Goal: Task Accomplishment & Management: Manage account settings

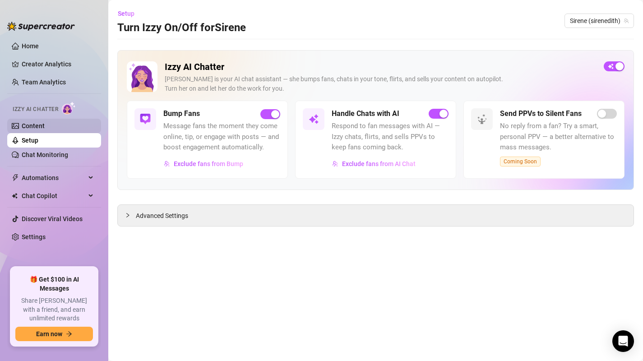
drag, startPoint x: 0, startPoint y: 0, endPoint x: 23, endPoint y: 129, distance: 131.5
click at [23, 129] on link "Content" at bounding box center [33, 125] width 23 height 7
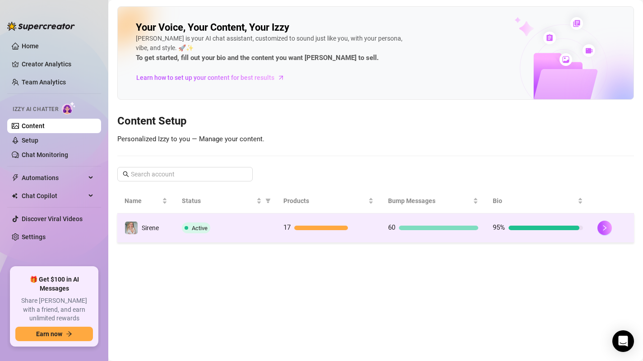
click at [378, 225] on td "17" at bounding box center [328, 227] width 105 height 29
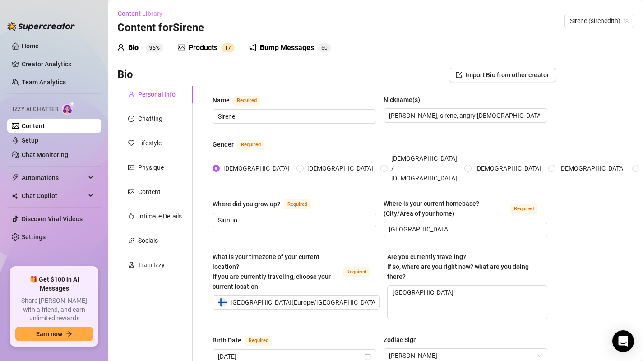
click at [185, 45] on icon "picture" at bounding box center [181, 47] width 7 height 7
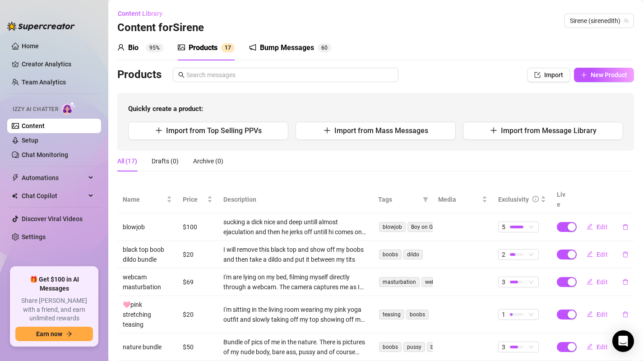
scroll to position [181, 0]
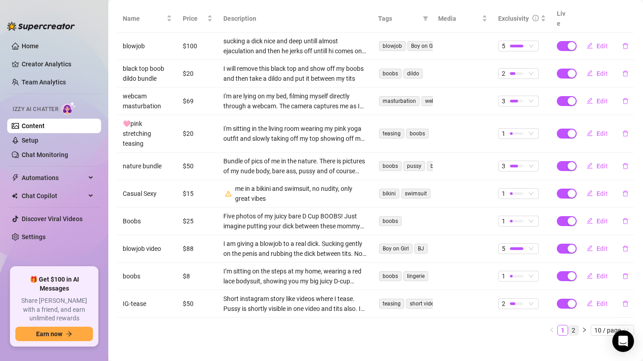
click at [569, 325] on link "2" at bounding box center [574, 330] width 10 height 10
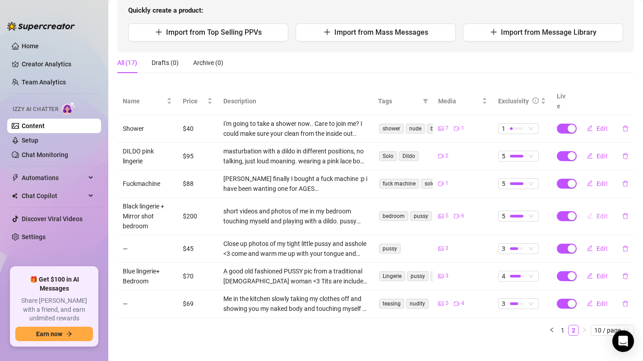
click at [597, 213] on span "Edit" at bounding box center [602, 216] width 11 height 7
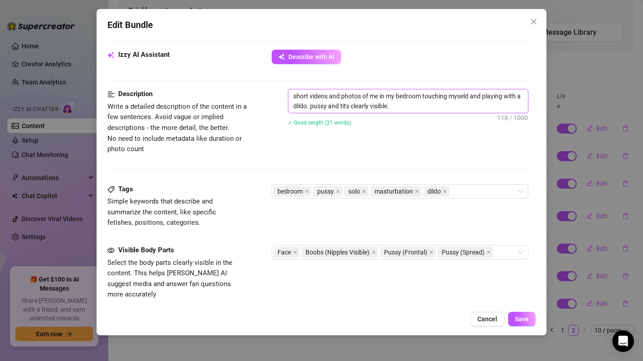
scroll to position [363, 0]
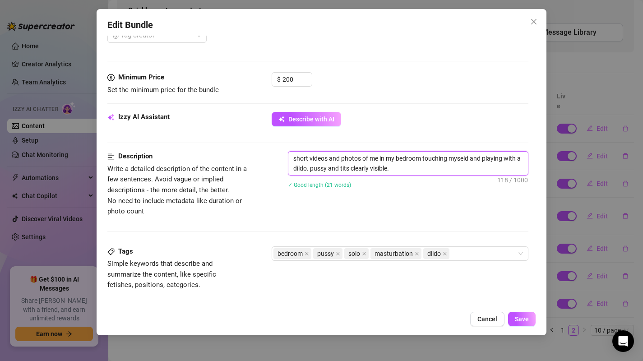
click at [427, 173] on textarea "short videos and photos of me in my bedroom touching myseld and playing with a …" at bounding box center [408, 163] width 240 height 23
type textarea "short videos and photos of me in my bedroom touching myseld and playing with a …"
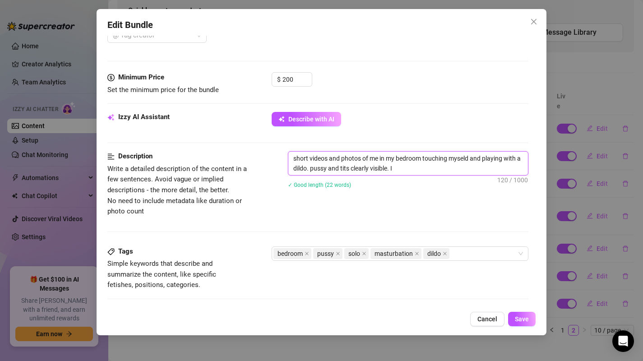
type textarea "short videos and photos of me in my bedroom touching myseld and playing with a …"
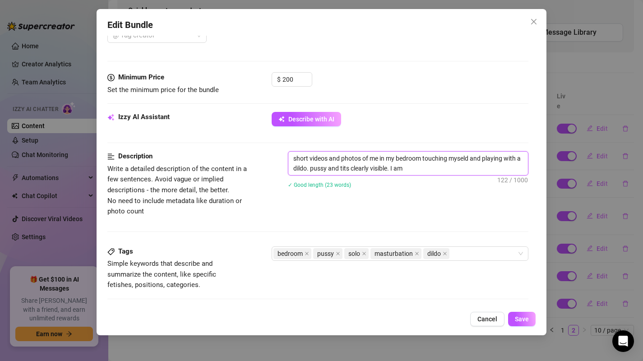
type textarea "short videos and photos of me in my bedroom touching myseld and playing with a …"
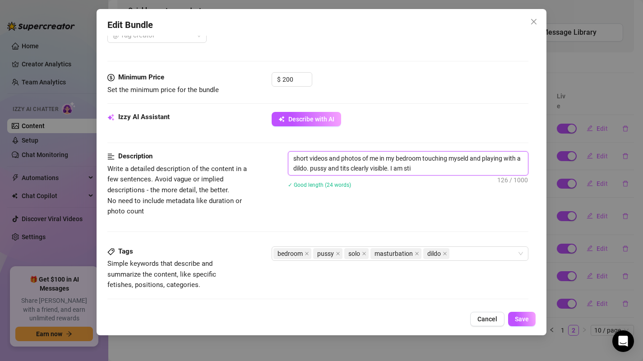
type textarea "short videos and photos of me in my bedroom touching myseld and playing with a …"
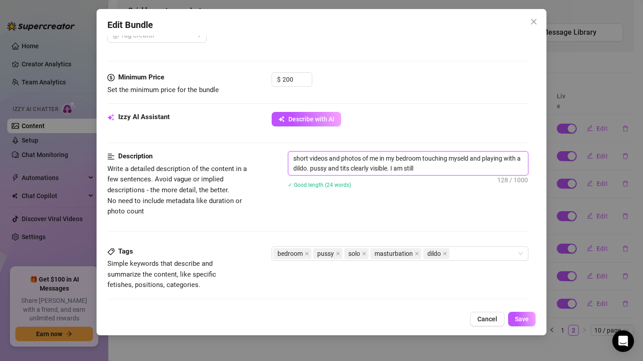
type textarea "short videos and photos of me in my bedroom touching myseld and playing with a …"
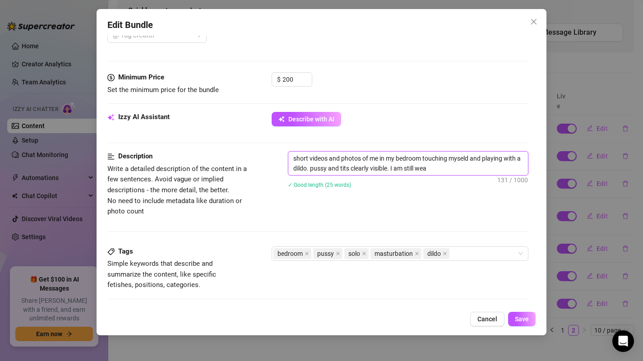
type textarea "short videos and photos of me in my bedroom touching myseld and playing with a …"
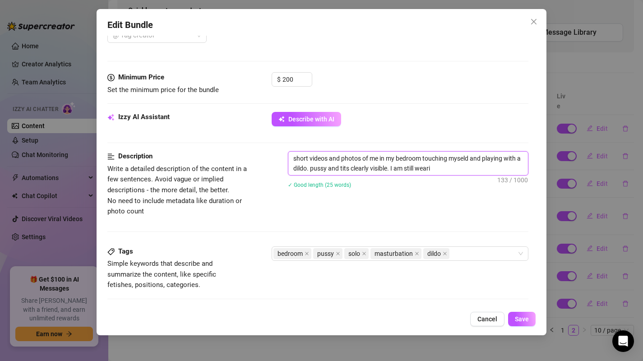
type textarea "short videos and photos of me in my bedroom touching myseld and playing with a …"
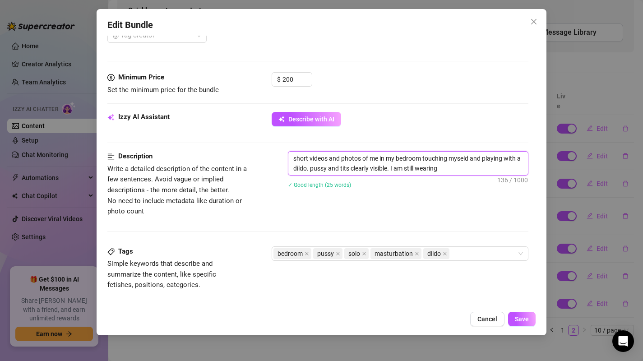
type textarea "short videos and photos of me in my bedroom touching myseld and playing with a …"
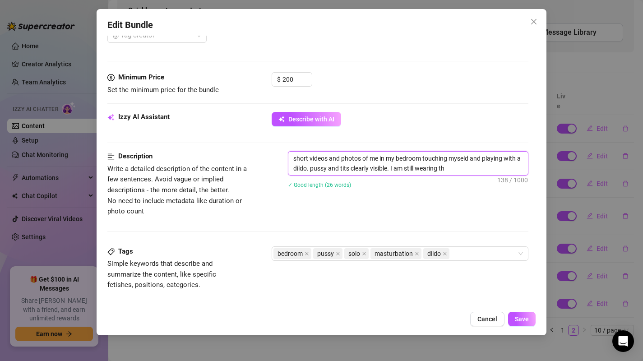
type textarea "short videos and photos of me in my bedroom touching myseld and playing with a …"
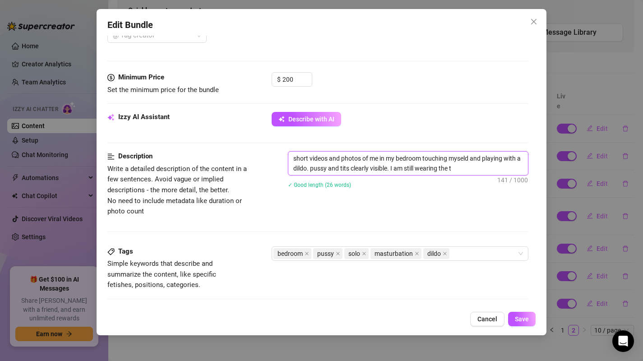
type textarea "short videos and photos of me in my bedroom touching myseld and playing with a …"
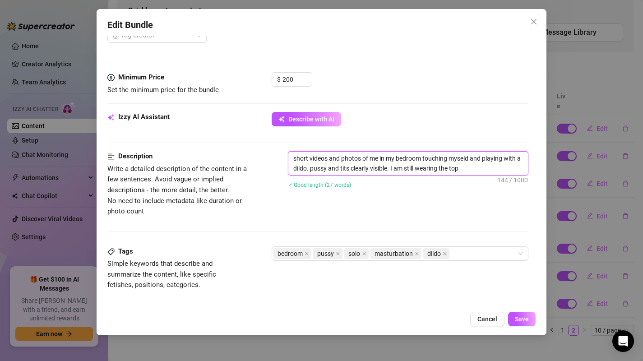
type textarea "short videos and photos of me in my bedroom touching myseld and playing with a …"
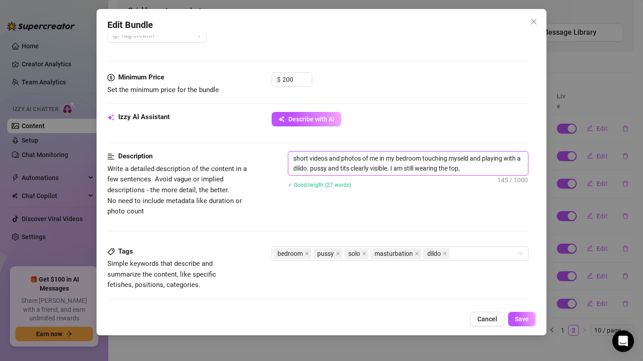
type textarea "short videos and photos of me in my bedroom touching myseld and playing with a …"
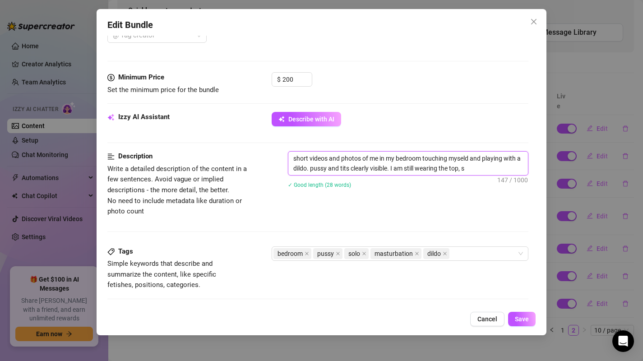
type textarea "short videos and photos of me in my bedroom touching myseld and playing with a …"
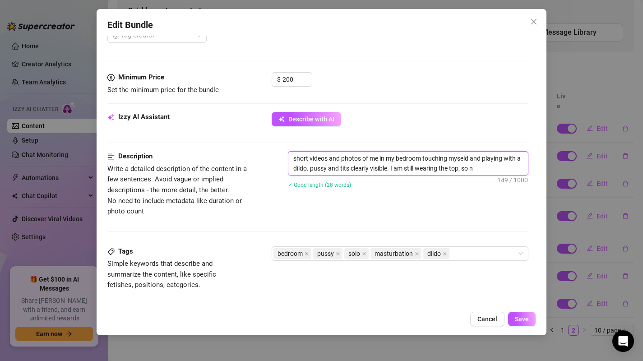
type textarea "short videos and photos of me in my bedroom touching myseld and playing with a …"
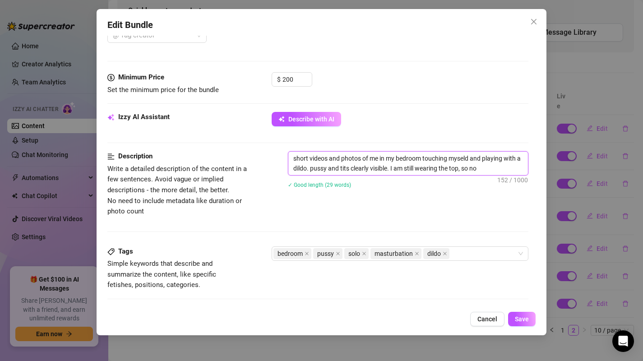
type textarea "short videos and photos of me in my bedroom touching myseld and playing with a …"
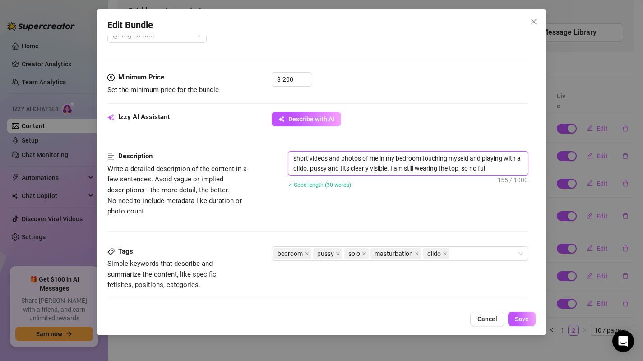
type textarea "short videos and photos of me in my bedroom touching myseld and playing with a …"
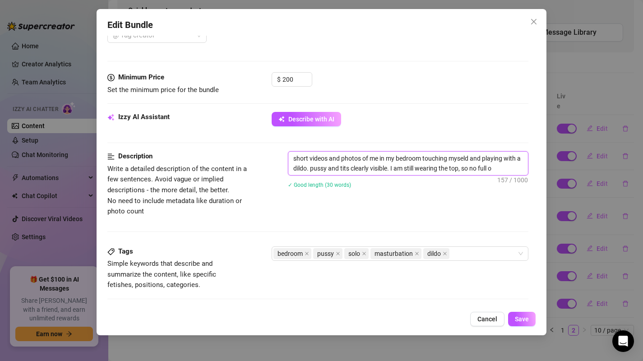
type textarea "short videos and photos of me in my bedroom touching myseld and playing with a …"
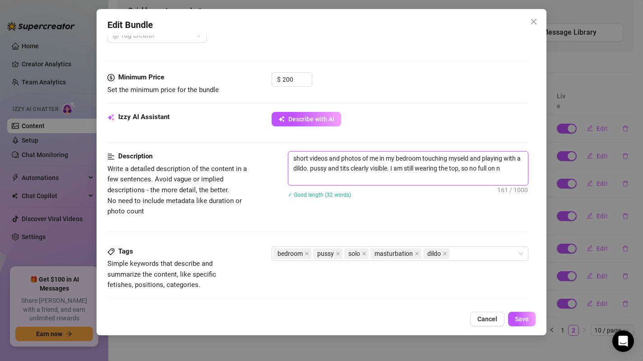
type textarea "short videos and photos of me in my bedroom touching myseld and playing with a …"
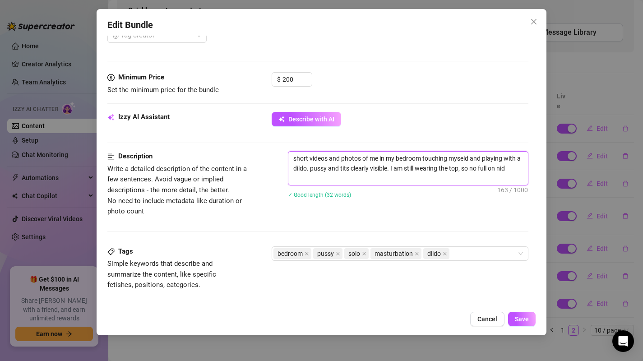
type textarea "short videos and photos of me in my bedroom touching myseld and playing with a …"
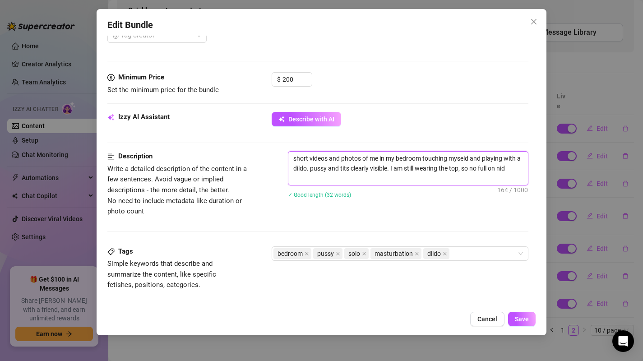
type textarea "short videos and photos of me in my bedroom touching myseld and playing with a …"
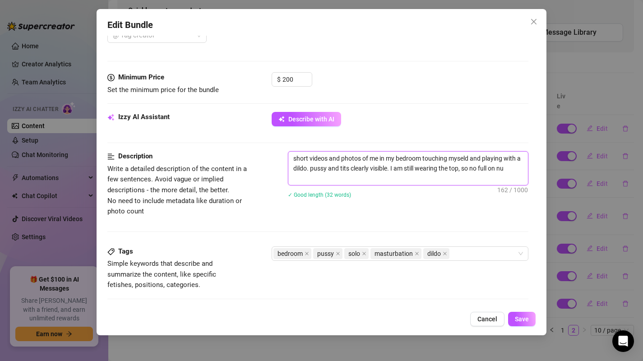
type textarea "short videos and photos of me in my bedroom touching myseld and playing with a …"
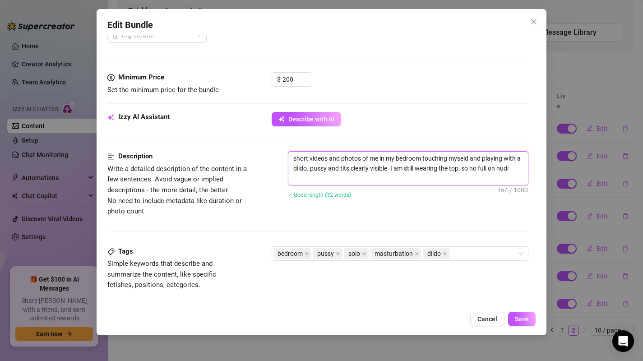
type textarea "short videos and photos of me in my bedroom touching myseld and playing with a …"
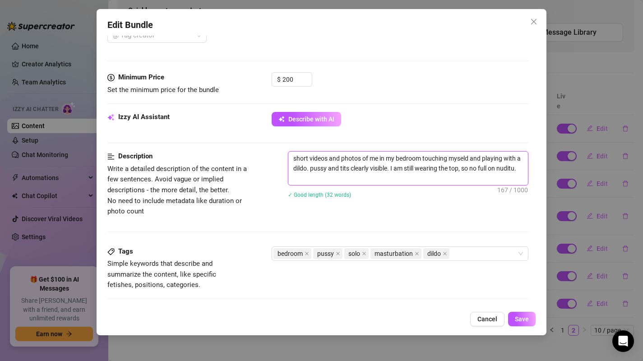
type textarea "short videos and photos of me in my bedroom touching myseld and playing with a …"
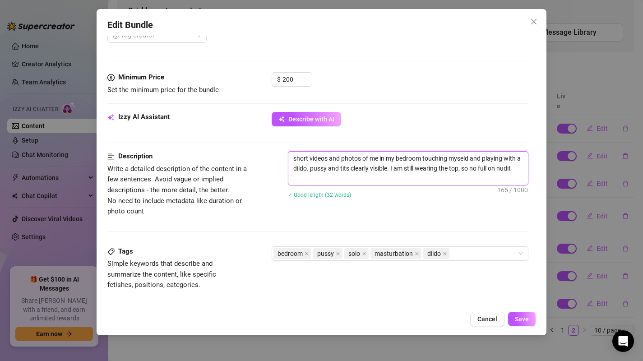
type textarea "short videos and photos of me in my bedroom touching myseld and playing with a …"
click at [375, 172] on textarea "short videos and photos of me in my bedroom touching myseld and playing with a …" at bounding box center [408, 168] width 240 height 33
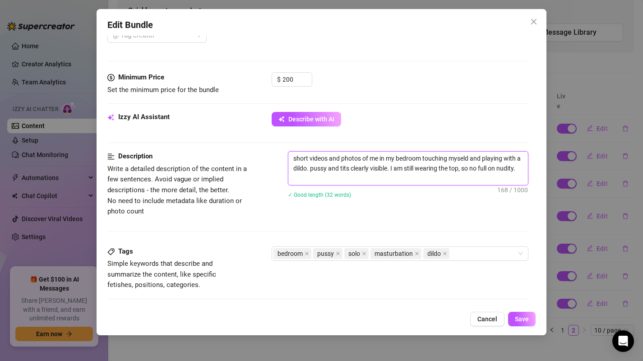
click at [375, 172] on textarea "short videos and photos of me in my bedroom touching myseld and playing with a …" at bounding box center [408, 168] width 240 height 33
click at [378, 184] on textarea "short videos and photos of me in my bedroom touching myseld and playing with a …" at bounding box center [408, 168] width 240 height 33
drag, startPoint x: 408, startPoint y: 168, endPoint x: 392, endPoint y: 170, distance: 16.3
click at [392, 170] on textarea "short videos and photos of me in my bedroom touching myseld and playing with a …" at bounding box center [408, 168] width 240 height 33
click at [384, 181] on textarea "short videos and photos of me in my bedroom touching myseld and playing with a …" at bounding box center [408, 168] width 240 height 33
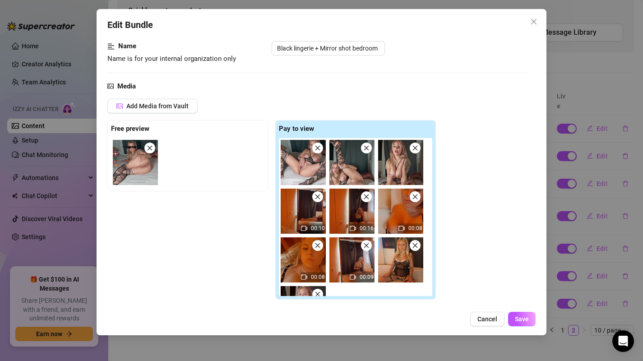
scroll to position [55, 0]
type textarea "short videos and photos of me in my bedroom touching myseld and playing with a …"
click at [486, 322] on span "Cancel" at bounding box center [487, 318] width 20 height 7
